Goal: Book appointment/travel/reservation

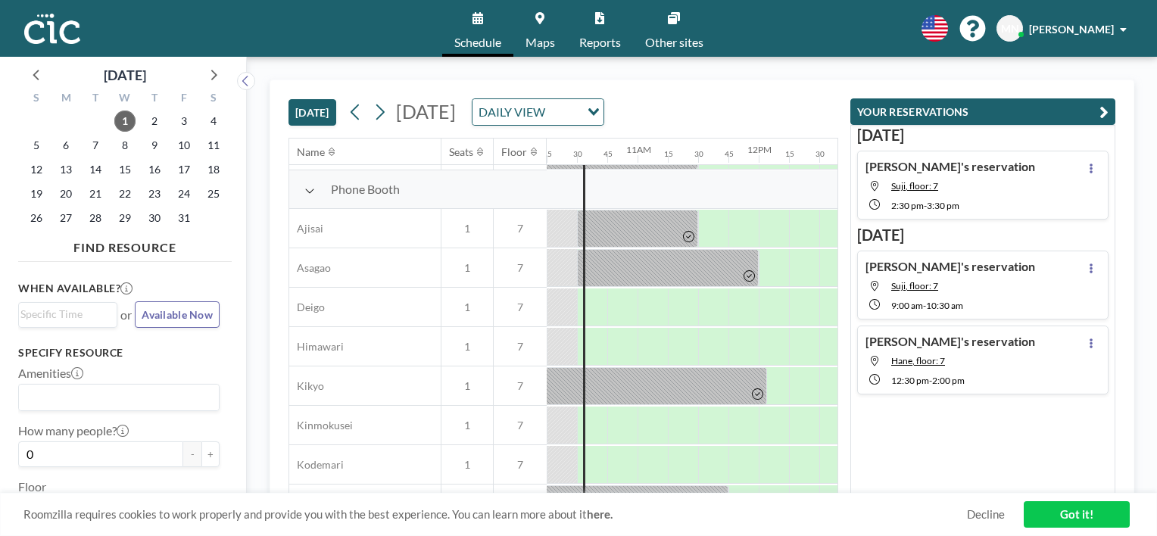
scroll to position [426, 1242]
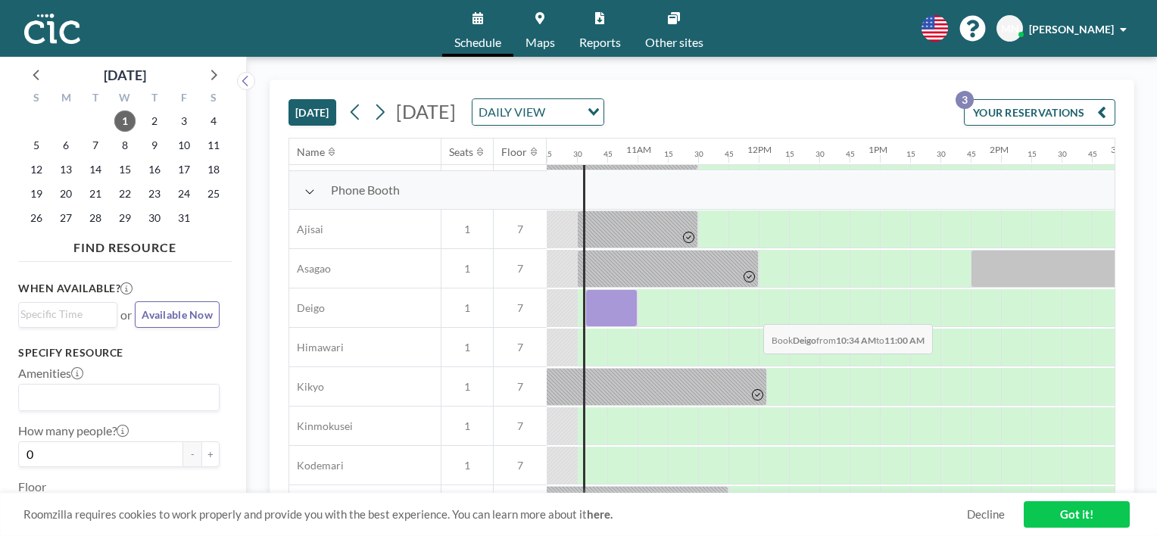
drag, startPoint x: 595, startPoint y: 320, endPoint x: 627, endPoint y: 312, distance: 32.9
click at [627, 312] on div at bounding box center [611, 308] width 52 height 38
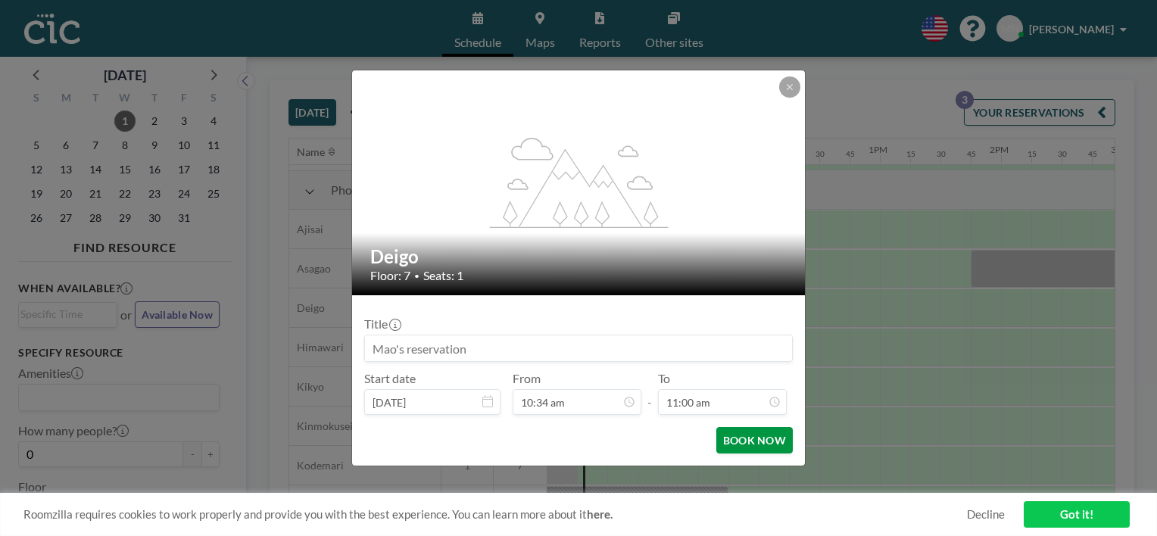
scroll to position [1185, 0]
click at [760, 436] on button "BOOK NOW" at bounding box center [754, 440] width 76 height 27
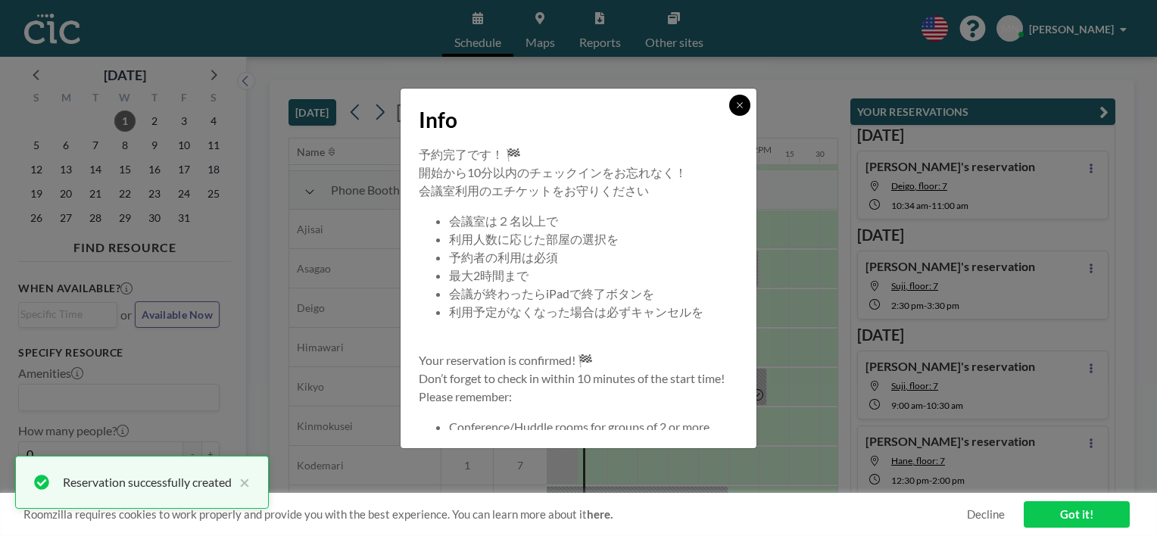
click at [735, 107] on icon at bounding box center [739, 105] width 9 height 9
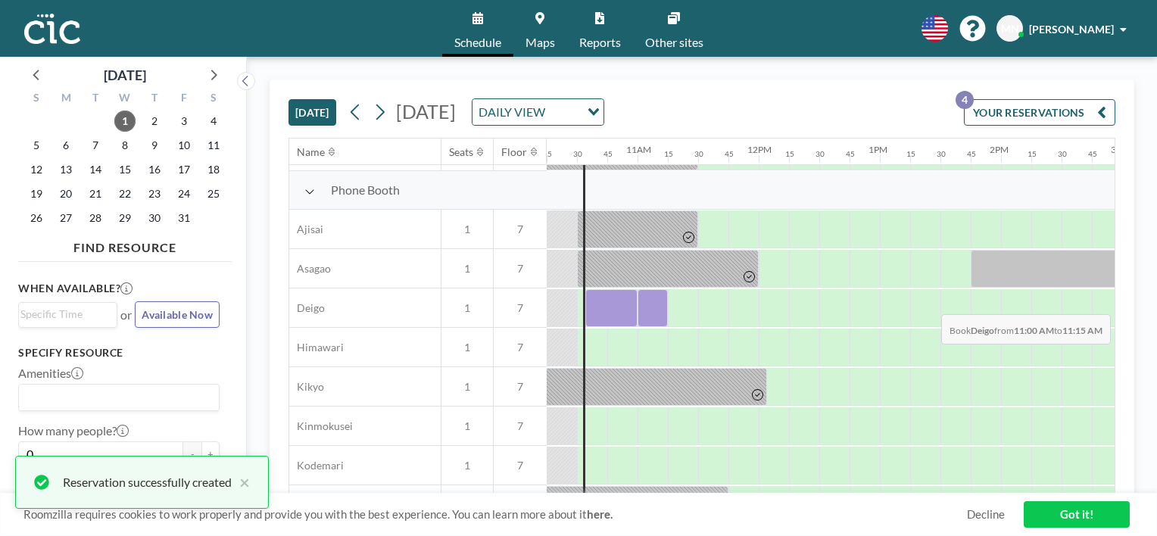
click at [652, 302] on div at bounding box center [653, 308] width 30 height 38
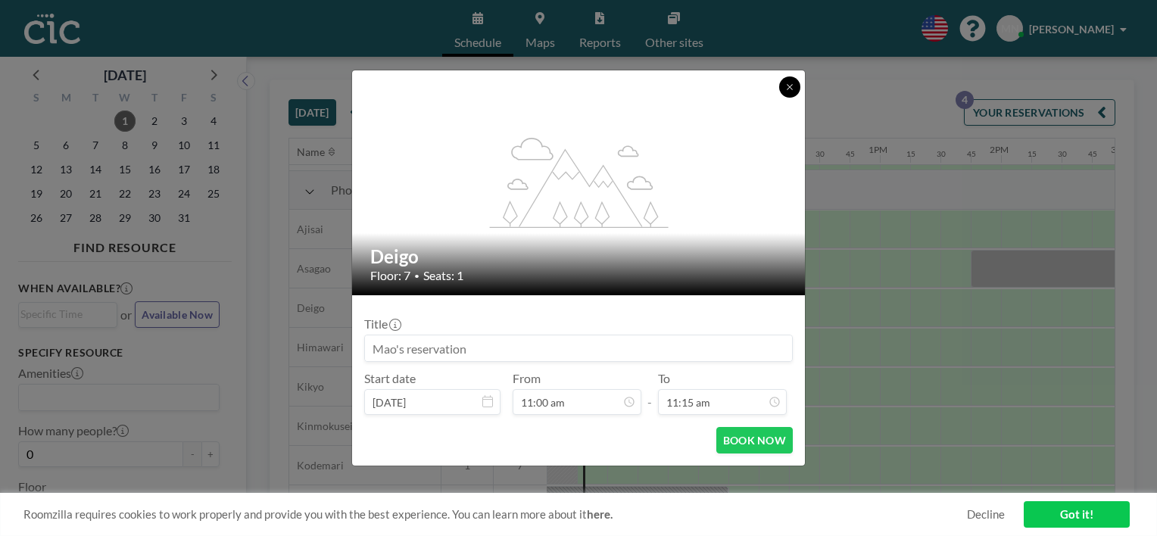
click at [785, 83] on icon at bounding box center [789, 87] width 9 height 9
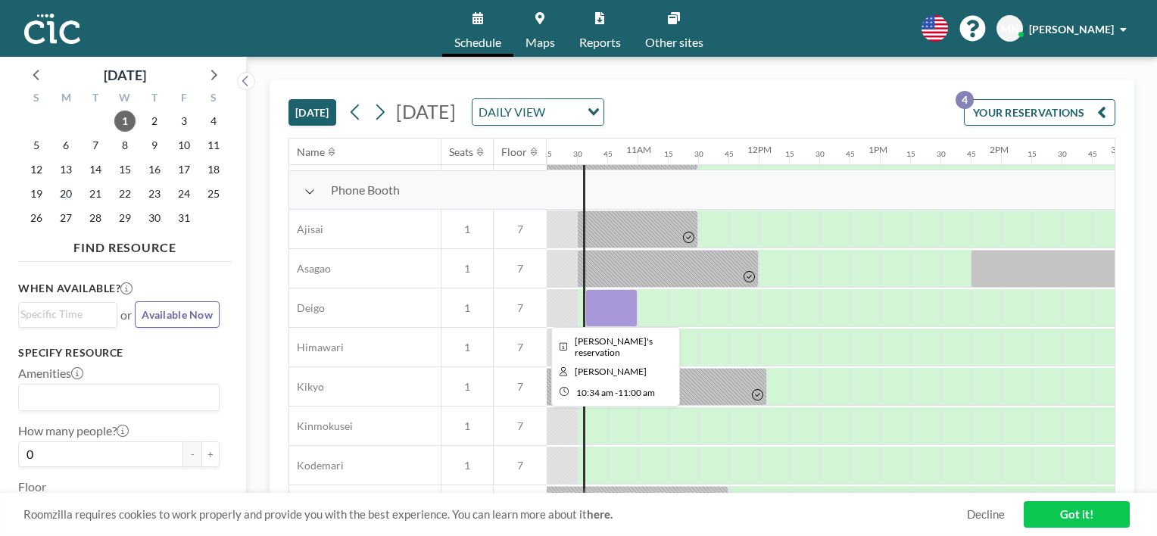
click at [625, 307] on div at bounding box center [611, 308] width 52 height 38
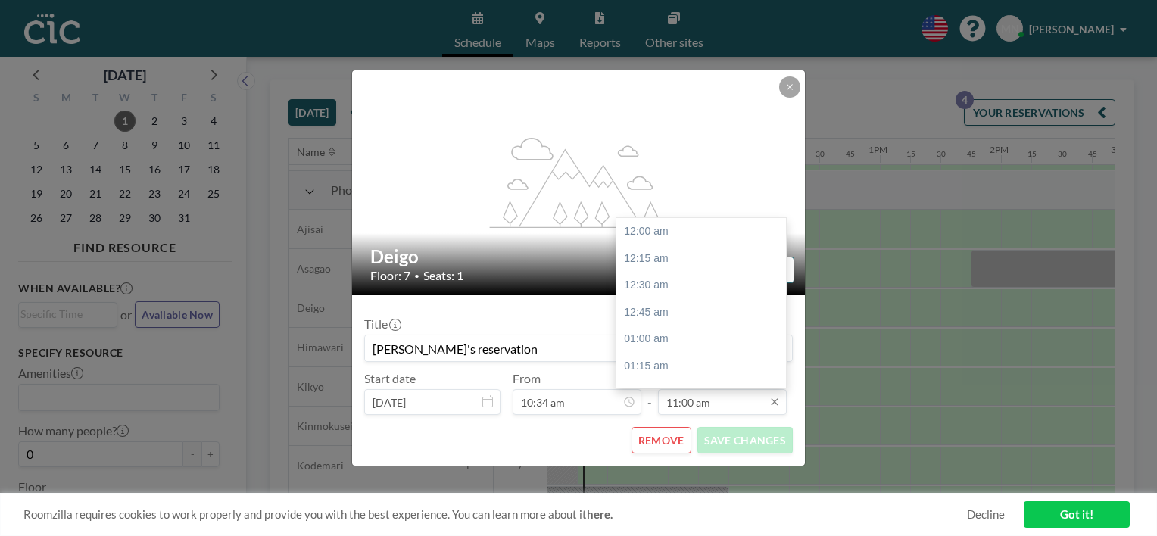
scroll to position [1185, 0]
click at [749, 408] on input "11:00 am" at bounding box center [722, 402] width 129 height 26
click at [697, 342] on div "12:00 pm" at bounding box center [704, 340] width 177 height 27
type input "12:00 pm"
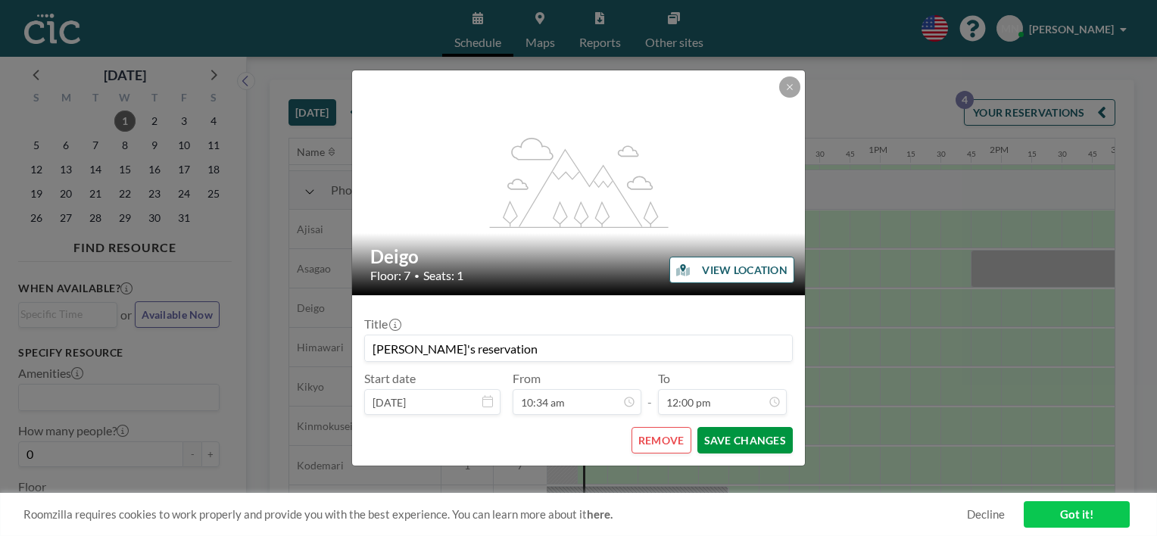
scroll to position [1293, 0]
click at [744, 448] on button "SAVE CHANGES" at bounding box center [744, 440] width 95 height 27
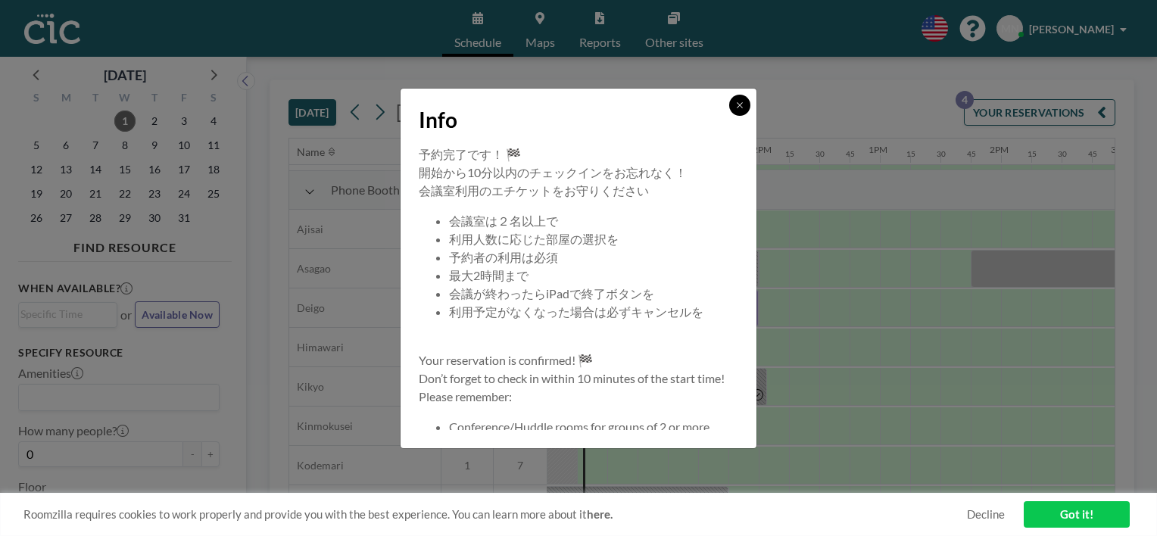
click at [742, 106] on icon at bounding box center [739, 105] width 9 height 9
